Goal: Information Seeking & Learning: Understand process/instructions

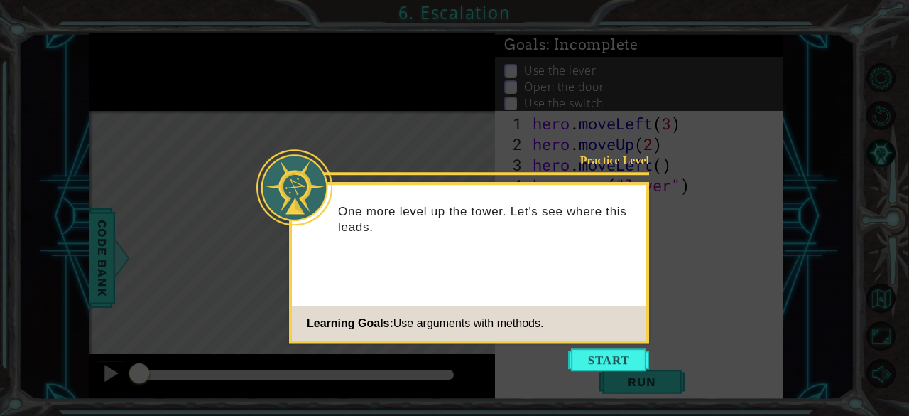
click at [591, 371] on icon at bounding box center [454, 208] width 909 height 416
drag, startPoint x: 594, startPoint y: 363, endPoint x: 573, endPoint y: 359, distance: 21.0
click at [573, 359] on body "1 ההההההההההההההההההההההההההההההההההההההההההההההההההההההההההההההההההההההההההההה…" at bounding box center [454, 208] width 909 height 416
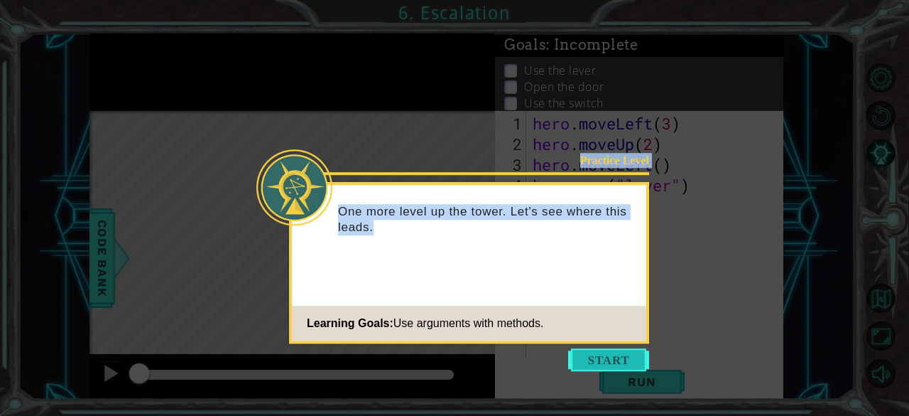
click at [573, 359] on button "Start" at bounding box center [608, 359] width 81 height 23
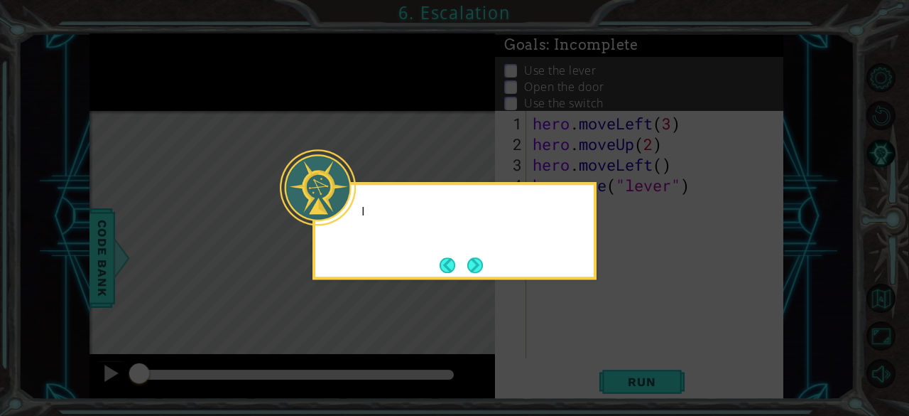
drag, startPoint x: 573, startPoint y: 359, endPoint x: 564, endPoint y: 289, distance: 70.2
click at [564, 289] on icon at bounding box center [454, 208] width 909 height 416
click at [477, 260] on button "Next" at bounding box center [475, 265] width 26 height 26
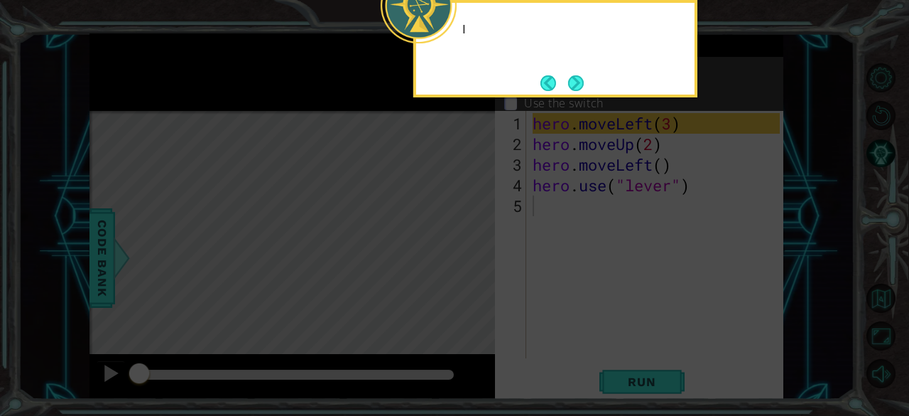
click at [477, 260] on icon at bounding box center [454, 62] width 909 height 707
click at [569, 90] on button "Next" at bounding box center [576, 83] width 26 height 26
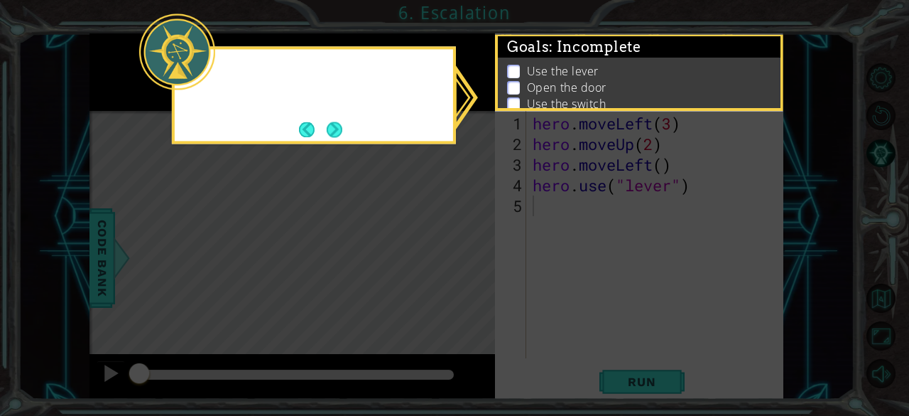
click at [569, 90] on p "Open the door" at bounding box center [567, 88] width 80 height 16
drag, startPoint x: 569, startPoint y: 90, endPoint x: 560, endPoint y: 72, distance: 19.7
click at [560, 72] on ul "Use the lever Open the door Use the switch Get to the exit" at bounding box center [639, 95] width 271 height 65
click at [520, 96] on li "Use the switch" at bounding box center [641, 104] width 268 height 16
click at [513, 73] on p at bounding box center [513, 71] width 13 height 13
